Goal: Check status: Check status

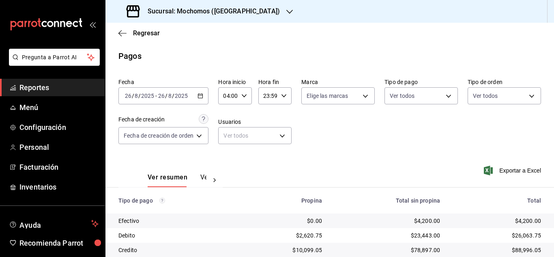
scroll to position [87, 0]
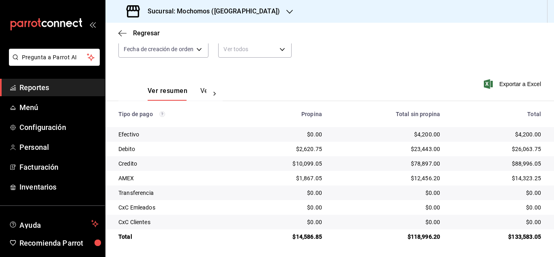
click at [272, 105] on th "Propina" at bounding box center [285, 114] width 87 height 26
click at [82, 91] on span "Reportes" at bounding box center [58, 87] width 79 height 11
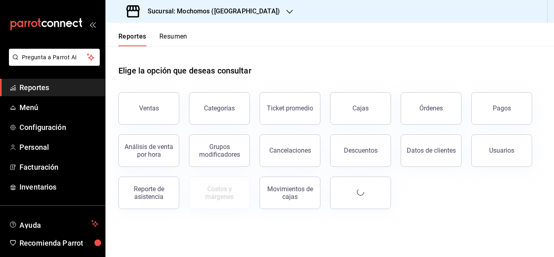
click at [82, 91] on span "Reportes" at bounding box center [58, 87] width 79 height 11
click at [412, 116] on button "Órdenes" at bounding box center [431, 108] width 61 height 32
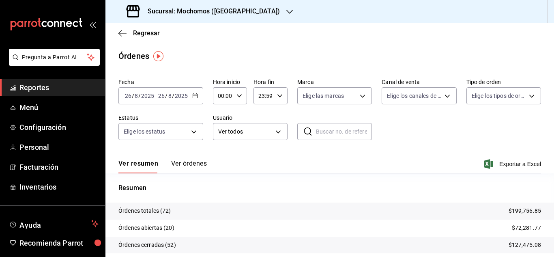
click at [128, 97] on input "26" at bounding box center [128, 96] width 7 height 6
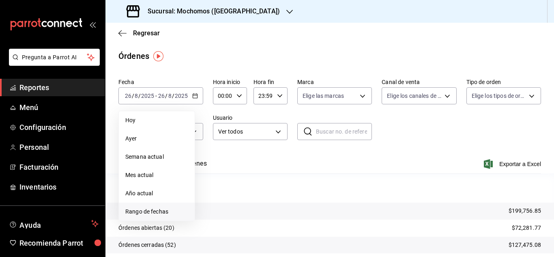
click at [166, 216] on span "Rango de fechas" at bounding box center [156, 211] width 63 height 9
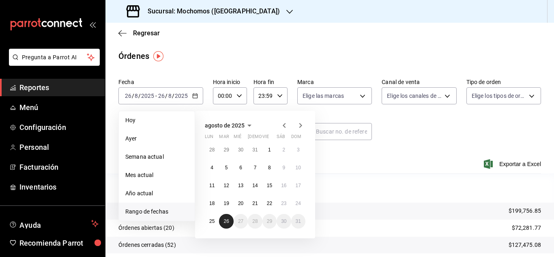
click at [227, 220] on abbr "26" at bounding box center [226, 221] width 5 height 6
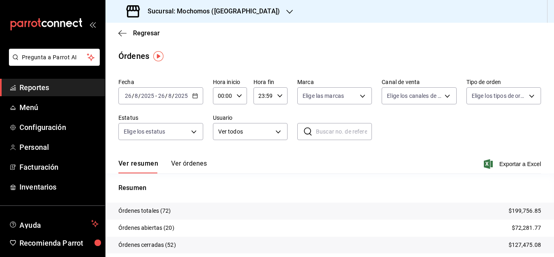
click at [237, 93] on div "00:00 Hora inicio" at bounding box center [230, 95] width 34 height 17
click at [225, 134] on button "03" at bounding box center [220, 134] width 13 height 16
type input "03:00"
